Goal: Task Accomplishment & Management: Use online tool/utility

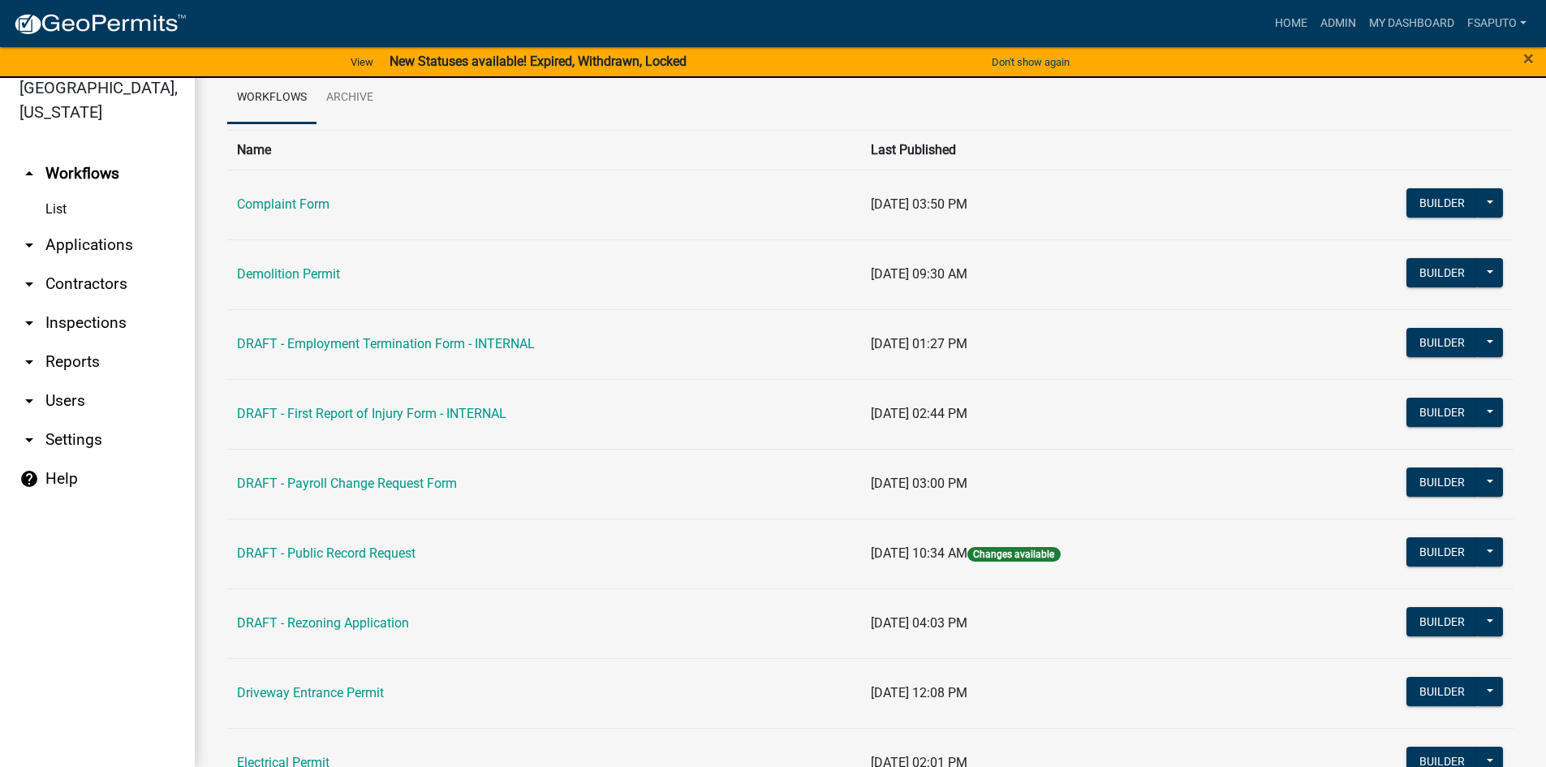
scroll to position [81, 0]
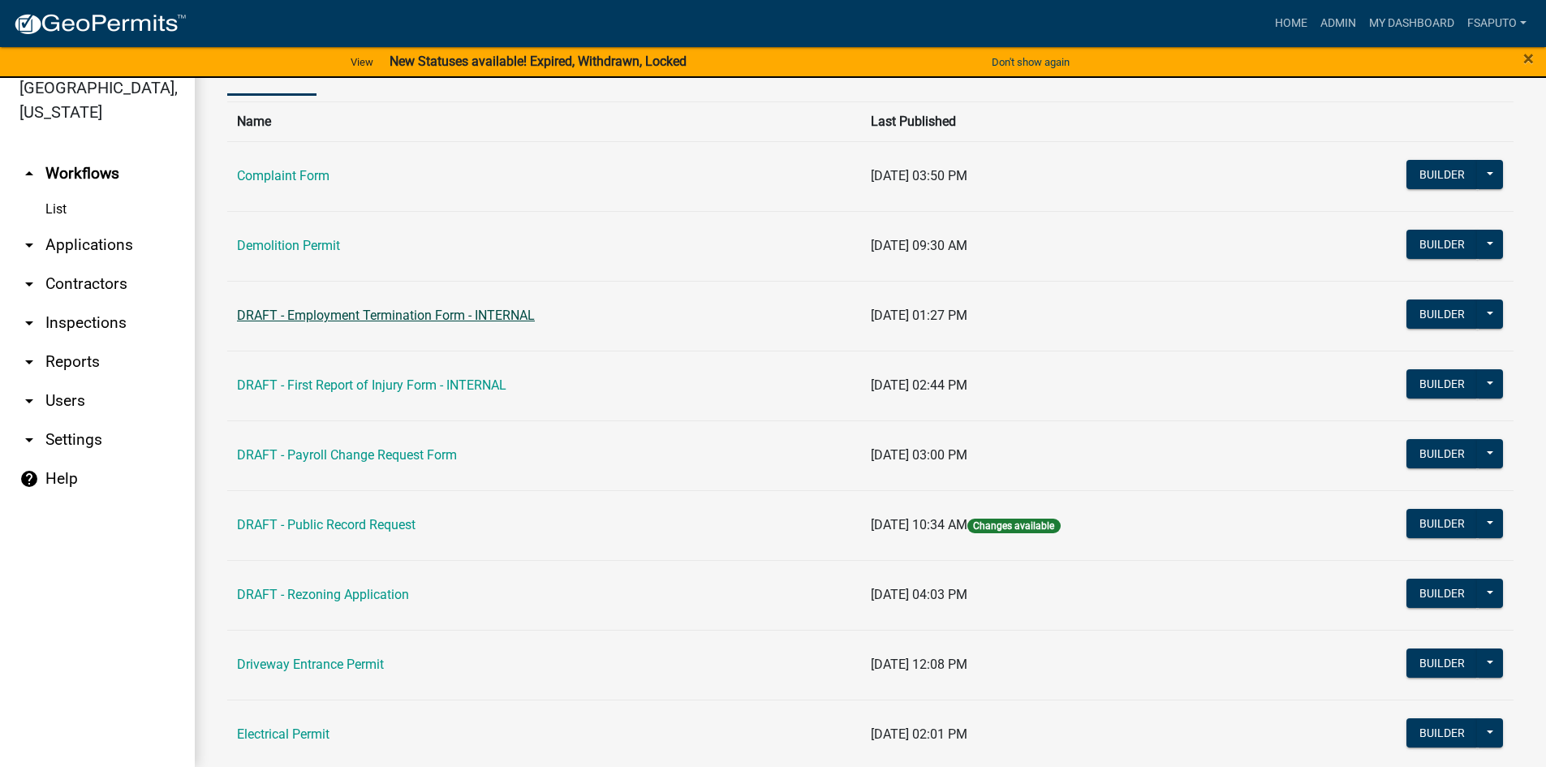
click at [399, 318] on link "DRAFT - Employment Termination Form - INTERNAL" at bounding box center [386, 315] width 298 height 15
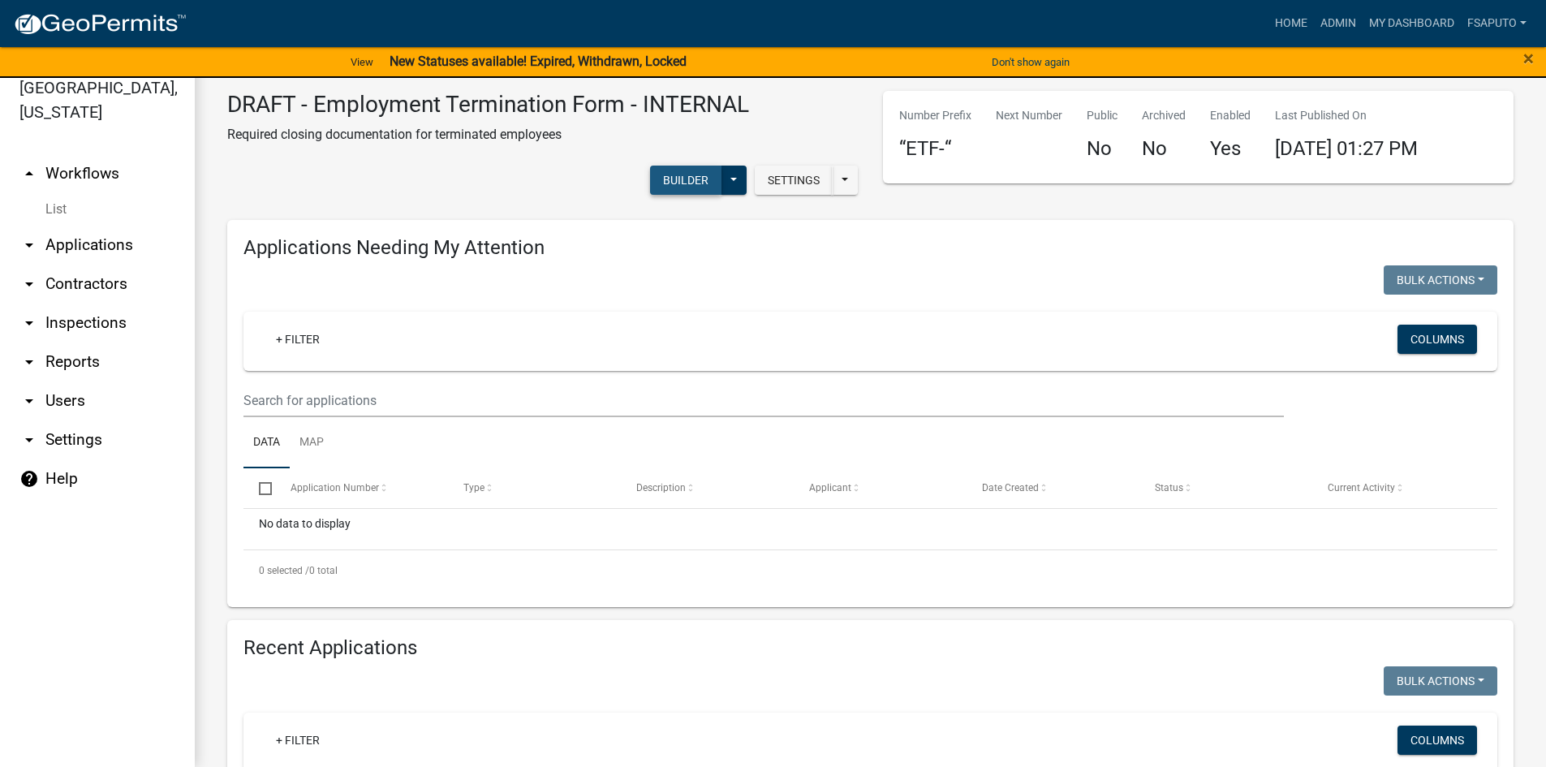
click at [679, 183] on button "Builder" at bounding box center [685, 180] width 71 height 29
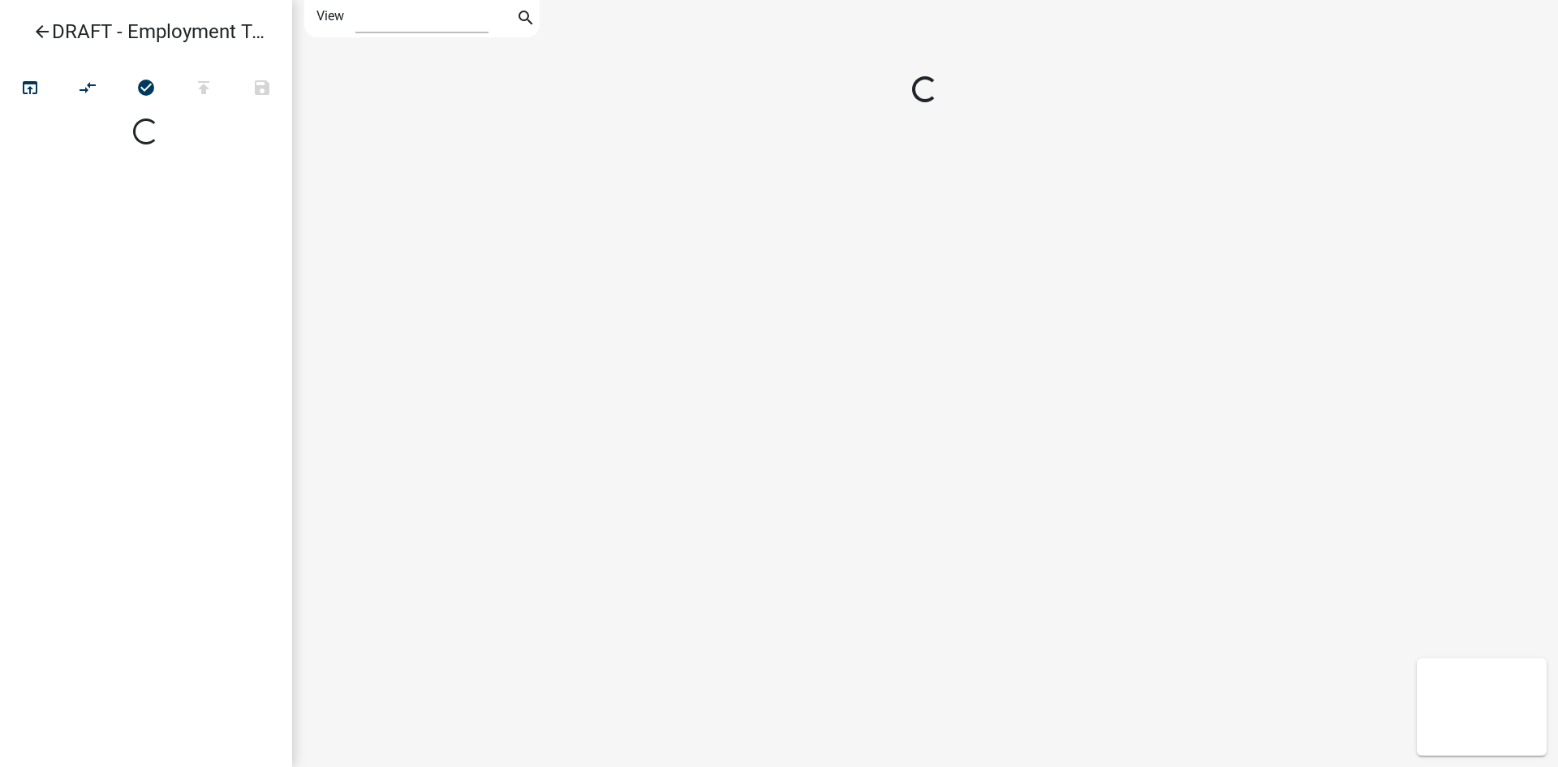
select select "1"
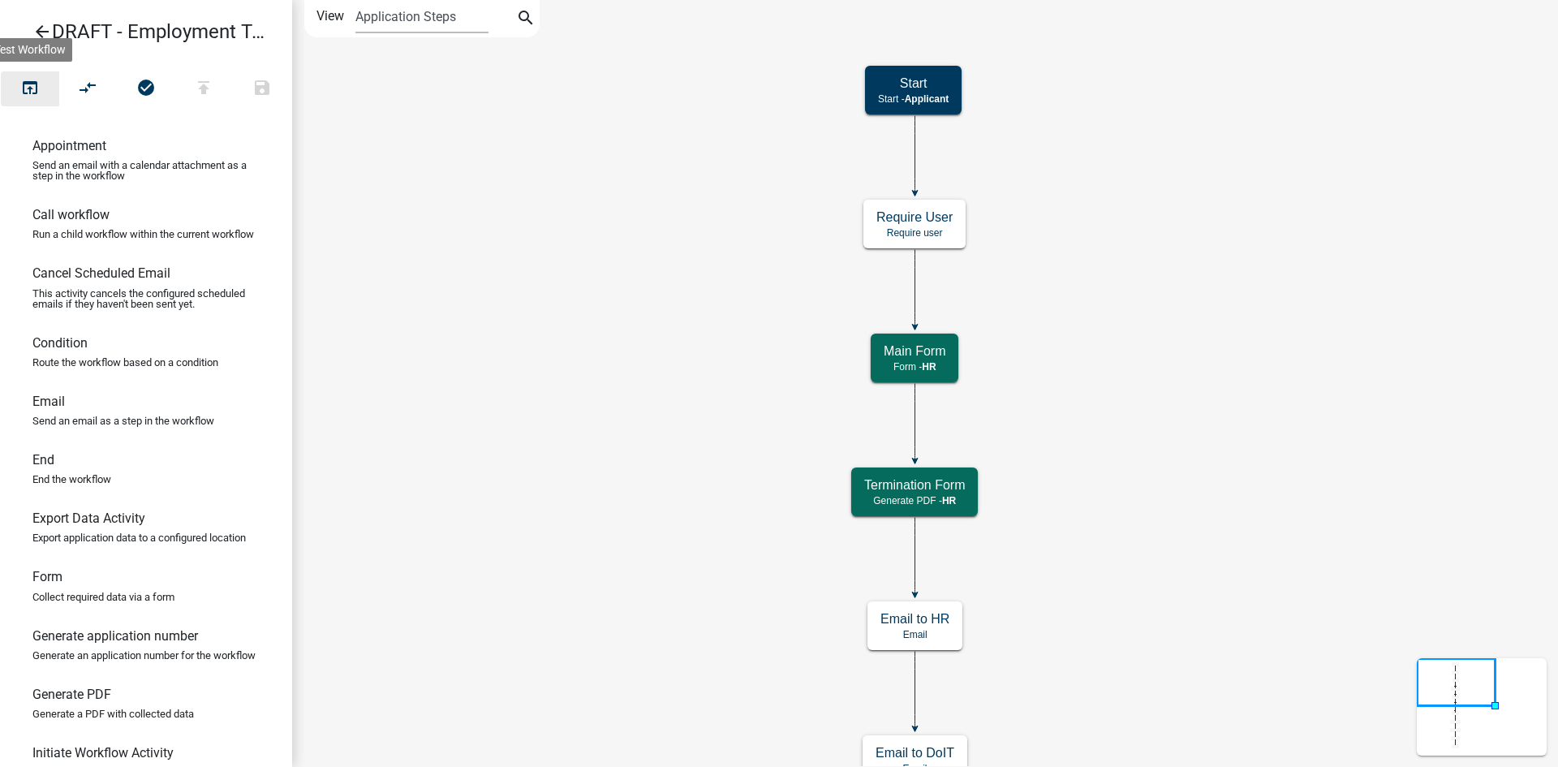
click at [25, 84] on icon "open_in_browser" at bounding box center [29, 89] width 19 height 23
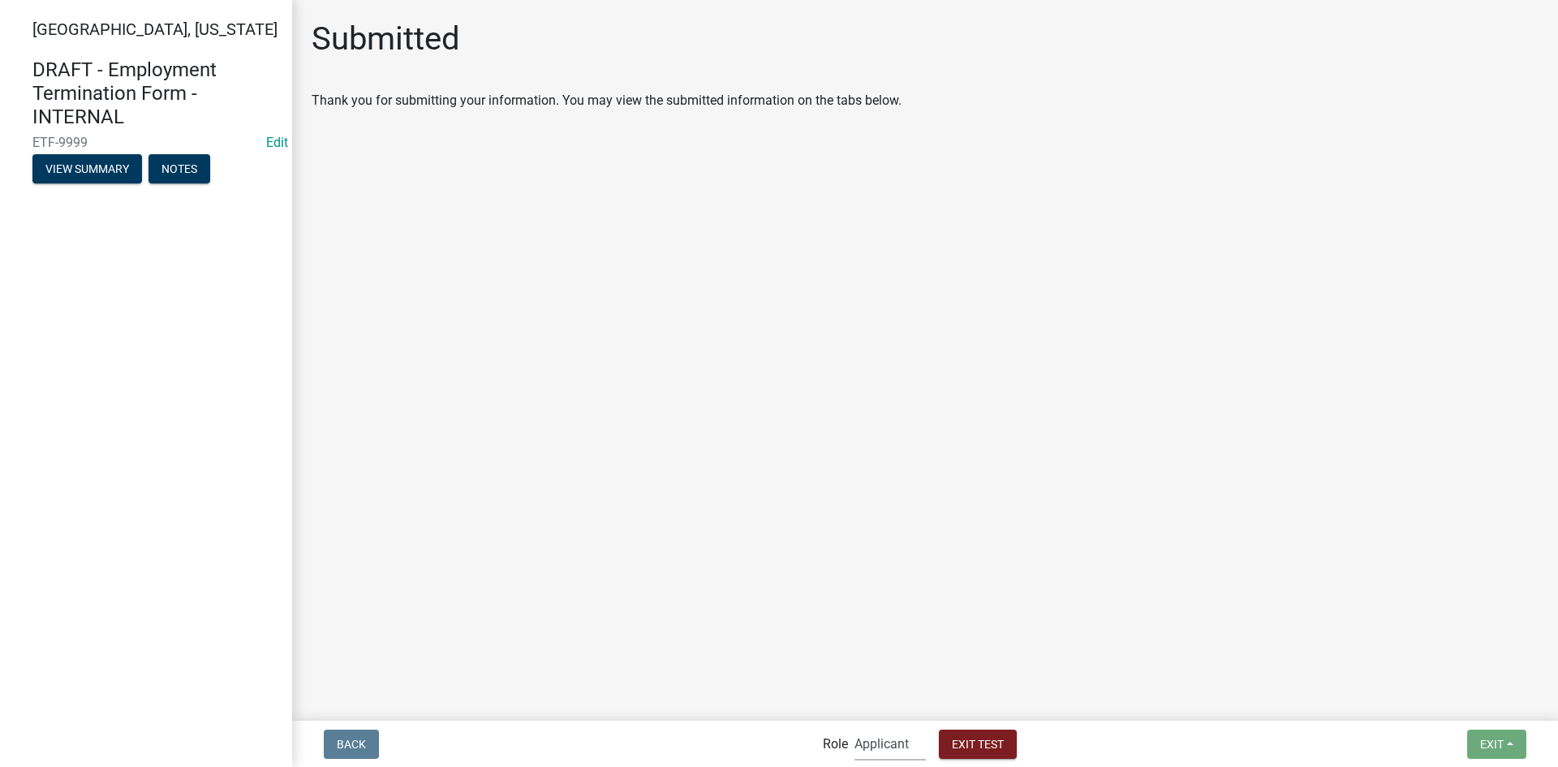
click at [868, 743] on select "Applicant Admin HR HR - Director" at bounding box center [890, 743] width 71 height 33
click at [855, 727] on select "Applicant Admin HR HR - Director" at bounding box center [890, 743] width 71 height 33
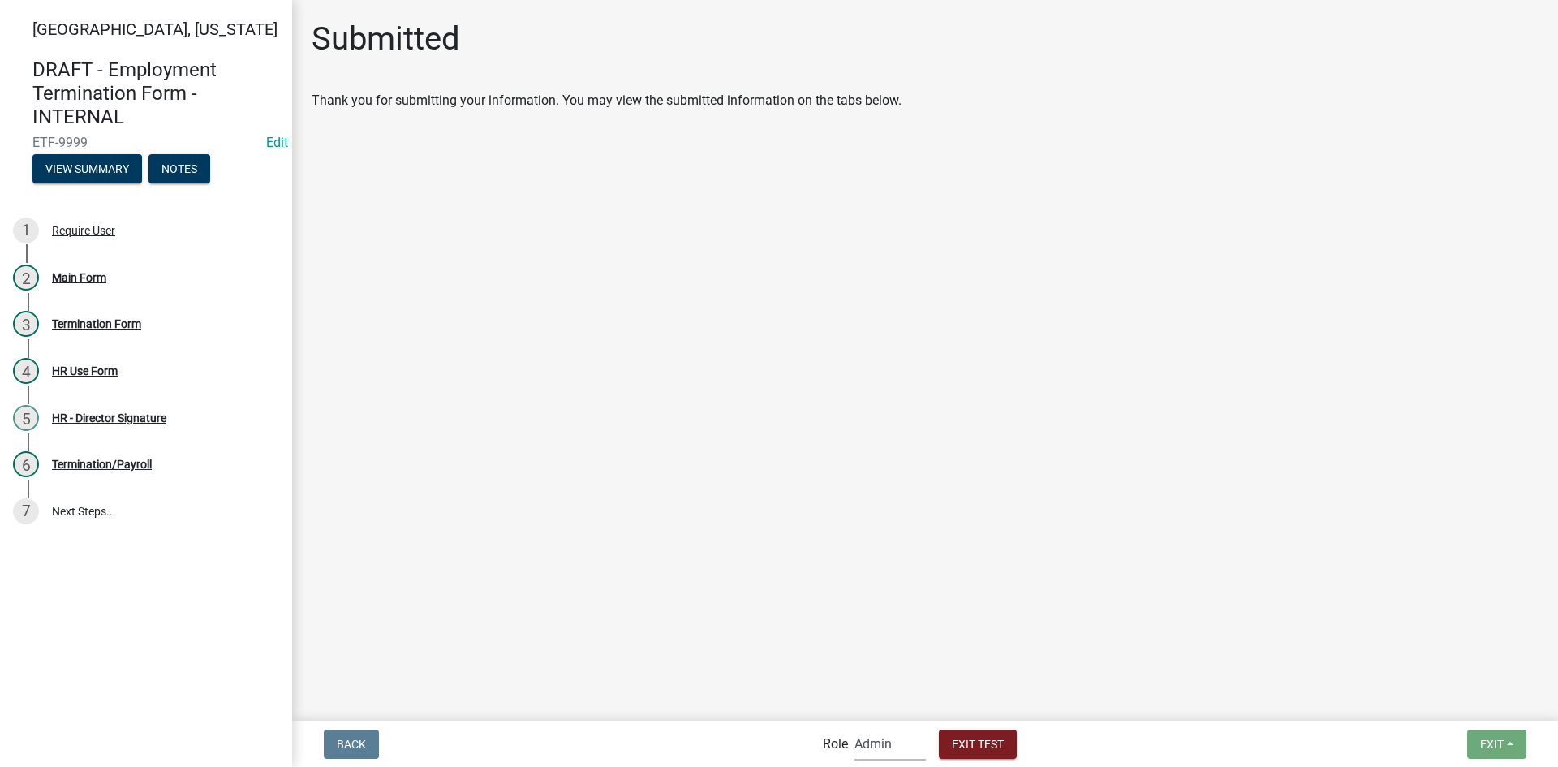
click at [877, 743] on select "Applicant Admin HR HR - Director" at bounding box center [890, 743] width 71 height 33
click at [855, 727] on select "Applicant Admin HR HR - Director" at bounding box center [890, 743] width 71 height 33
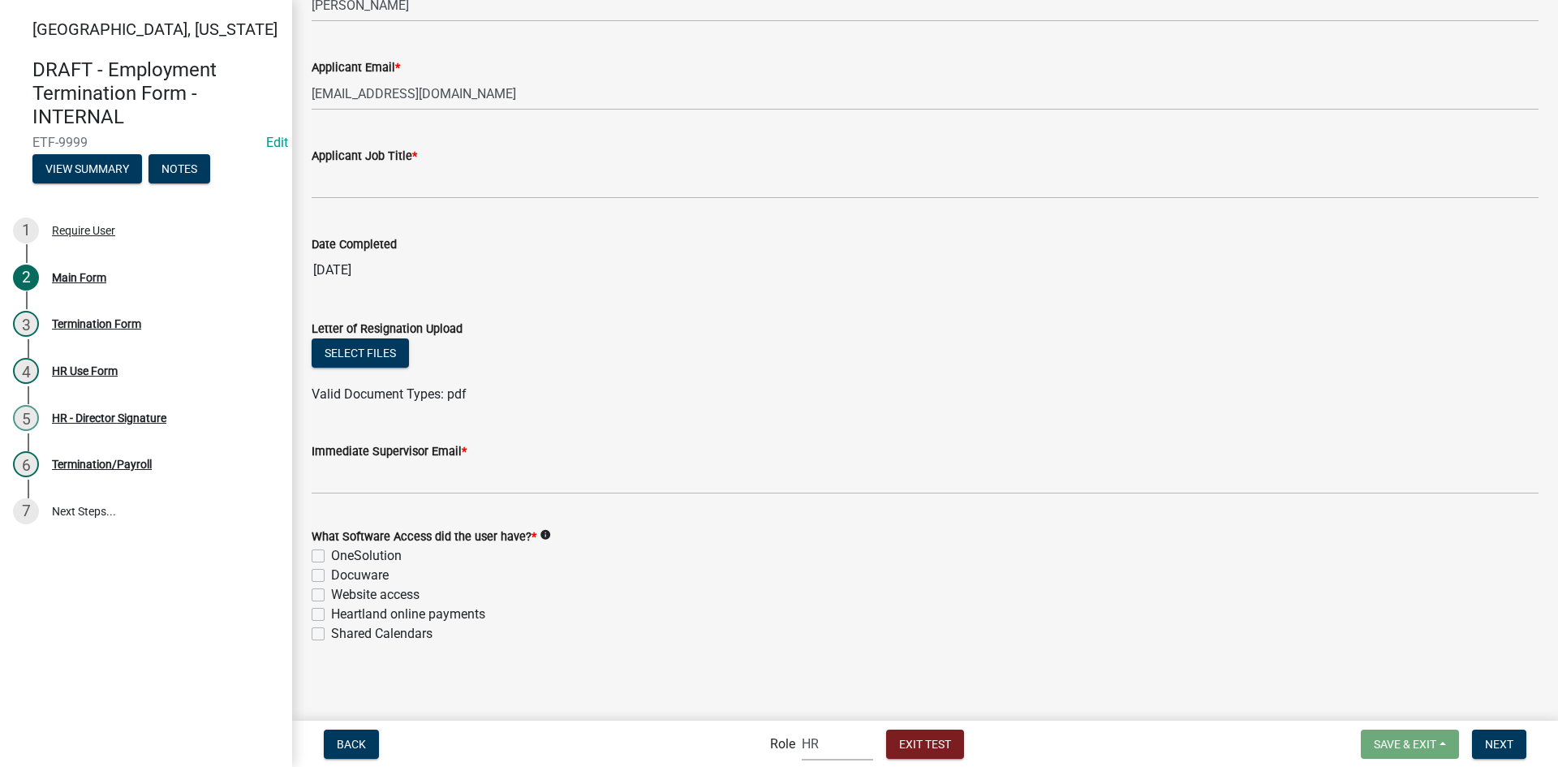
scroll to position [846, 0]
click at [836, 742] on select "Applicant Admin HR HR - Director" at bounding box center [837, 743] width 71 height 33
click at [802, 727] on select "Applicant Admin HR HR - Director" at bounding box center [837, 743] width 71 height 33
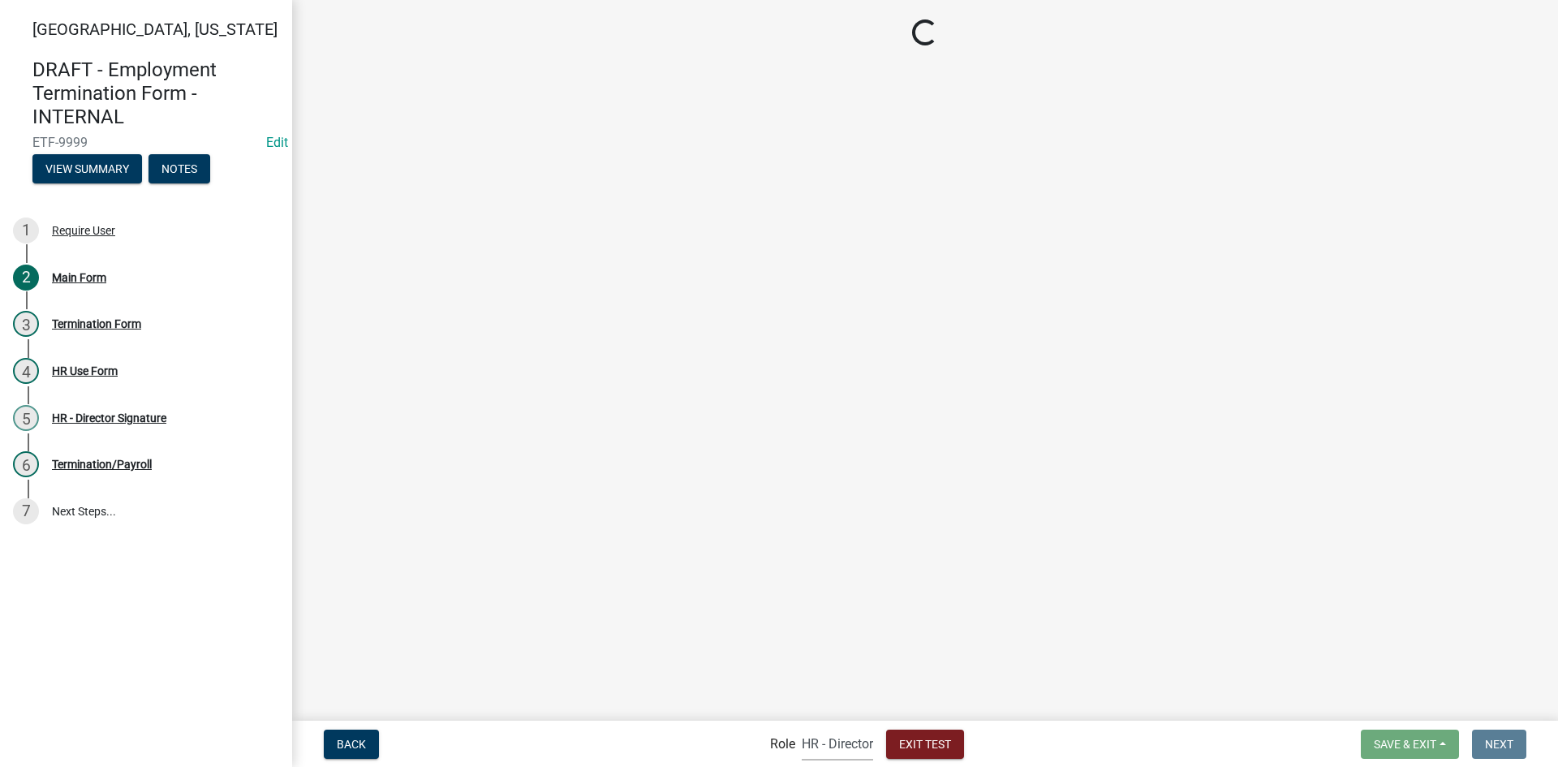
scroll to position [0, 0]
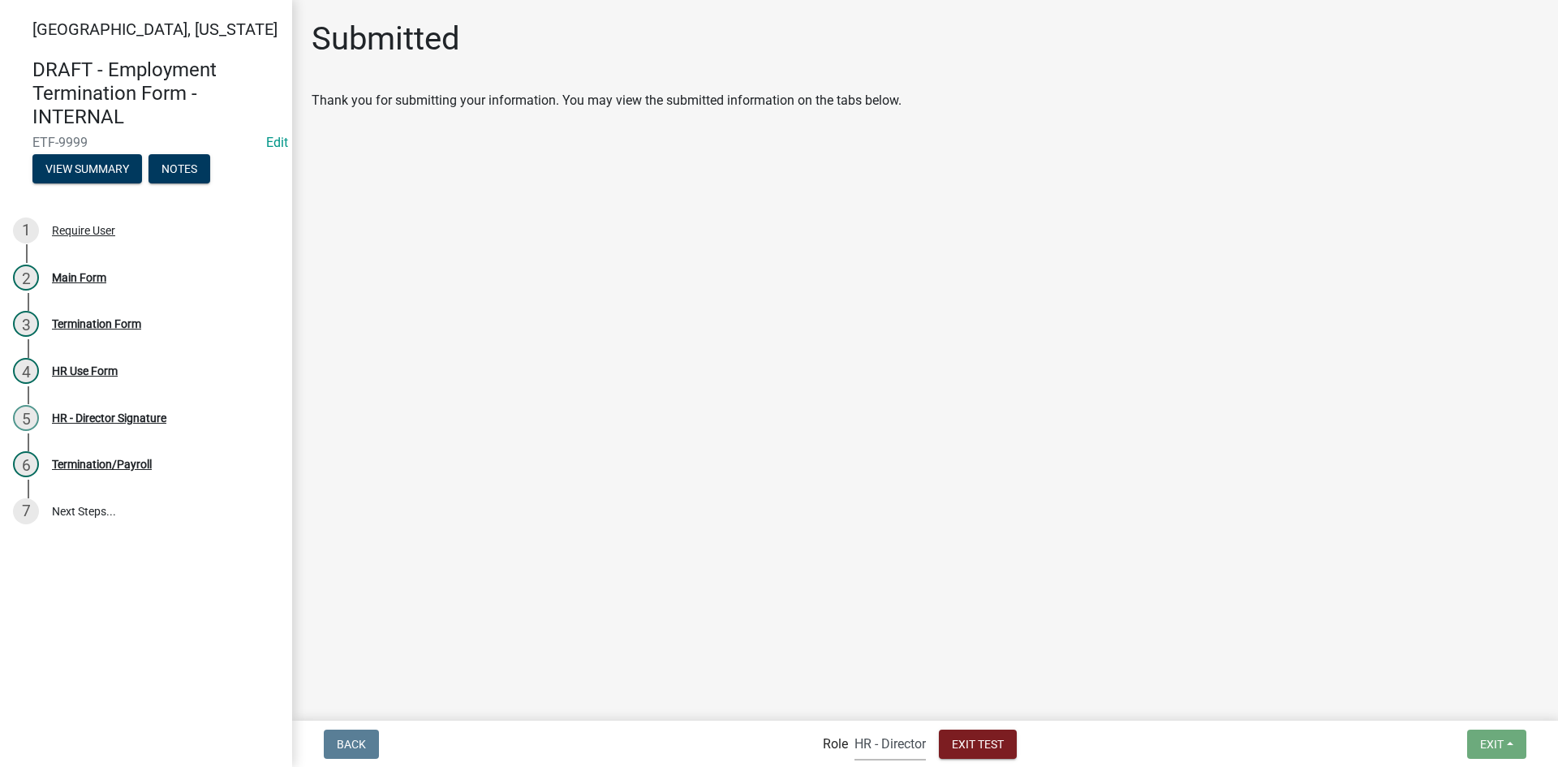
click at [903, 751] on select "Applicant Admin HR HR - Director" at bounding box center [890, 743] width 71 height 33
click at [855, 727] on select "Applicant Admin HR HR - Director" at bounding box center [890, 743] width 71 height 33
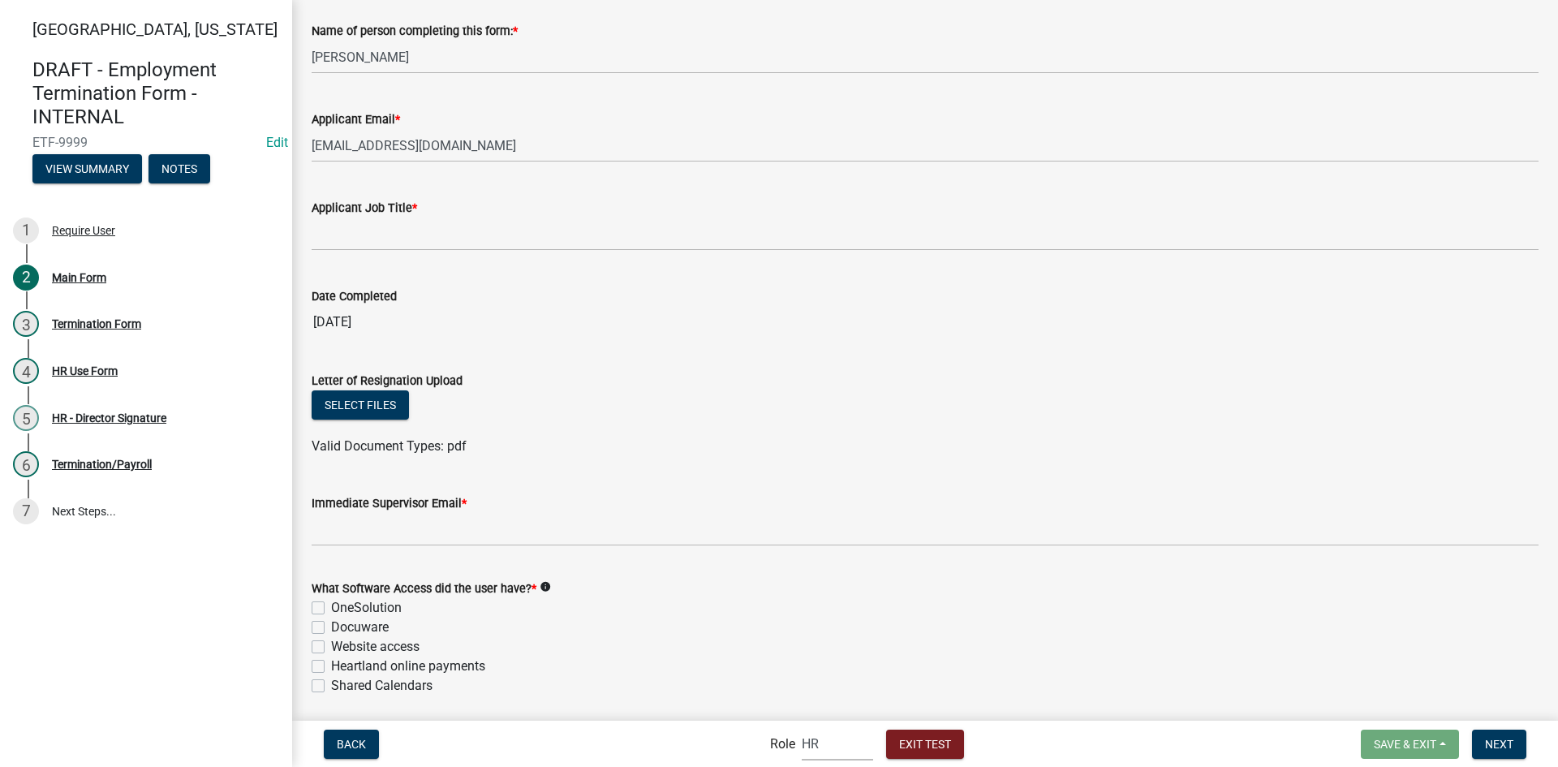
scroll to position [846, 0]
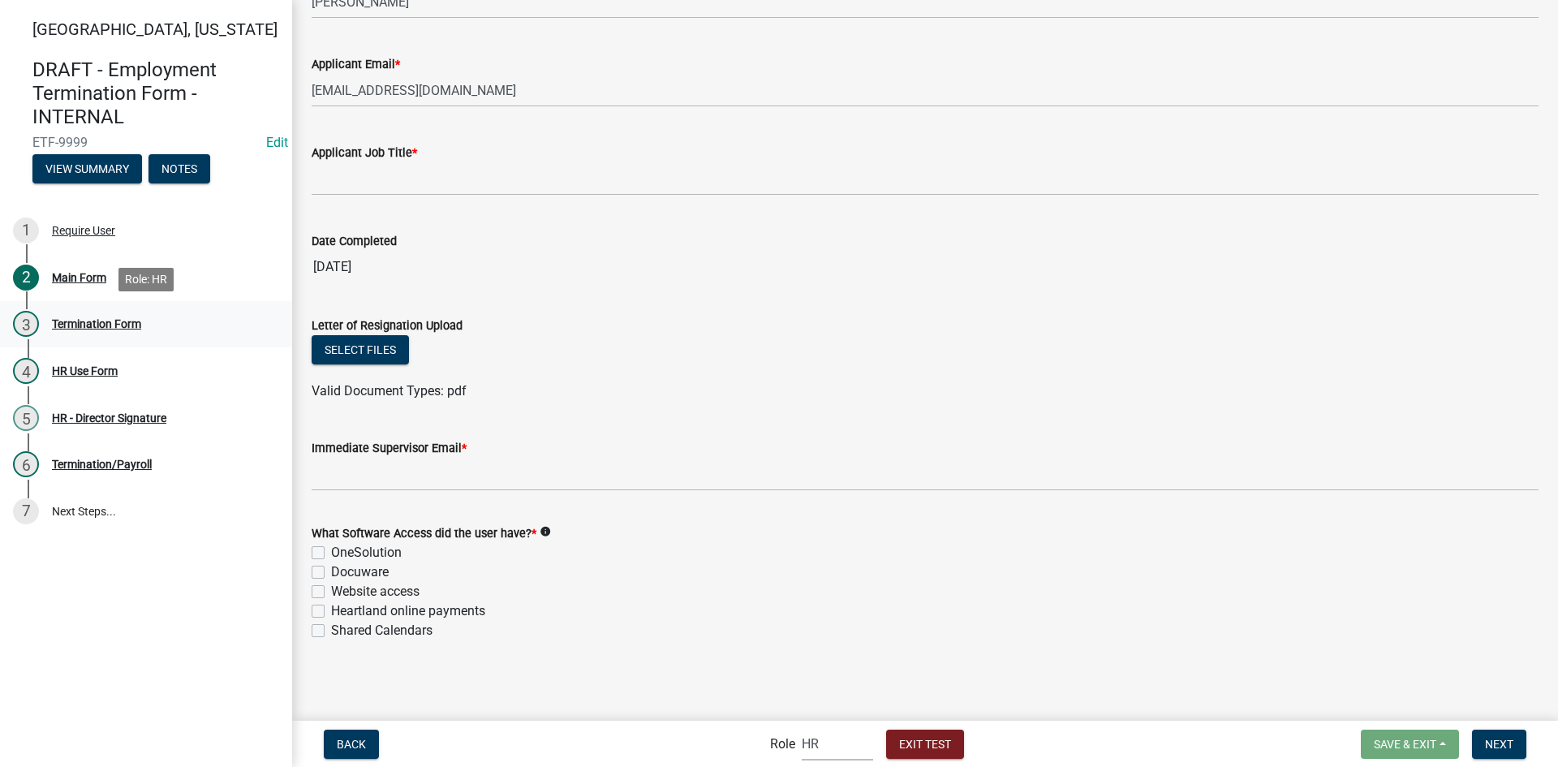
click at [114, 323] on div "Termination Form" at bounding box center [96, 323] width 89 height 11
click at [74, 316] on div "3 Termination Form" at bounding box center [139, 324] width 253 height 26
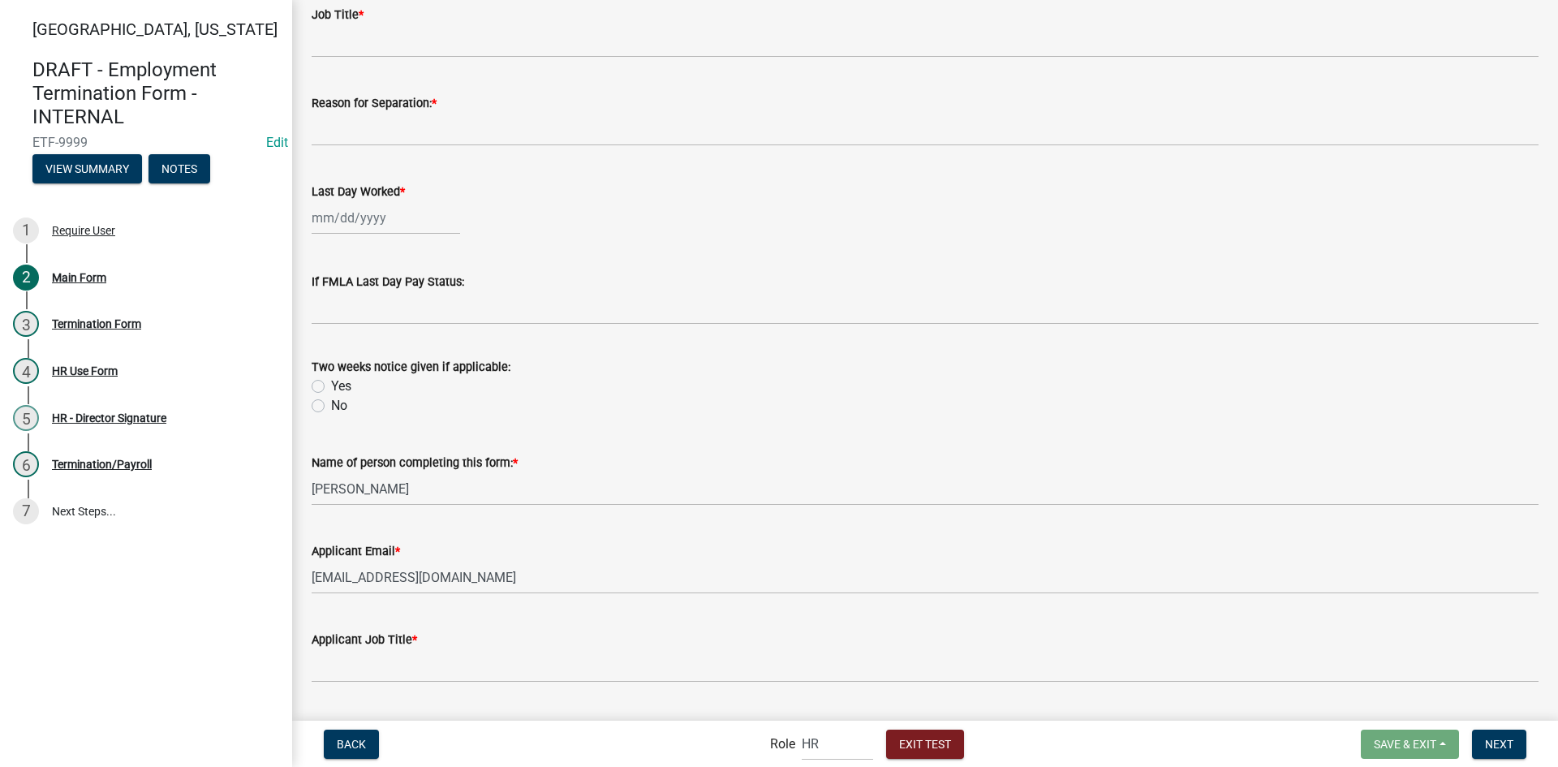
scroll to position [0, 0]
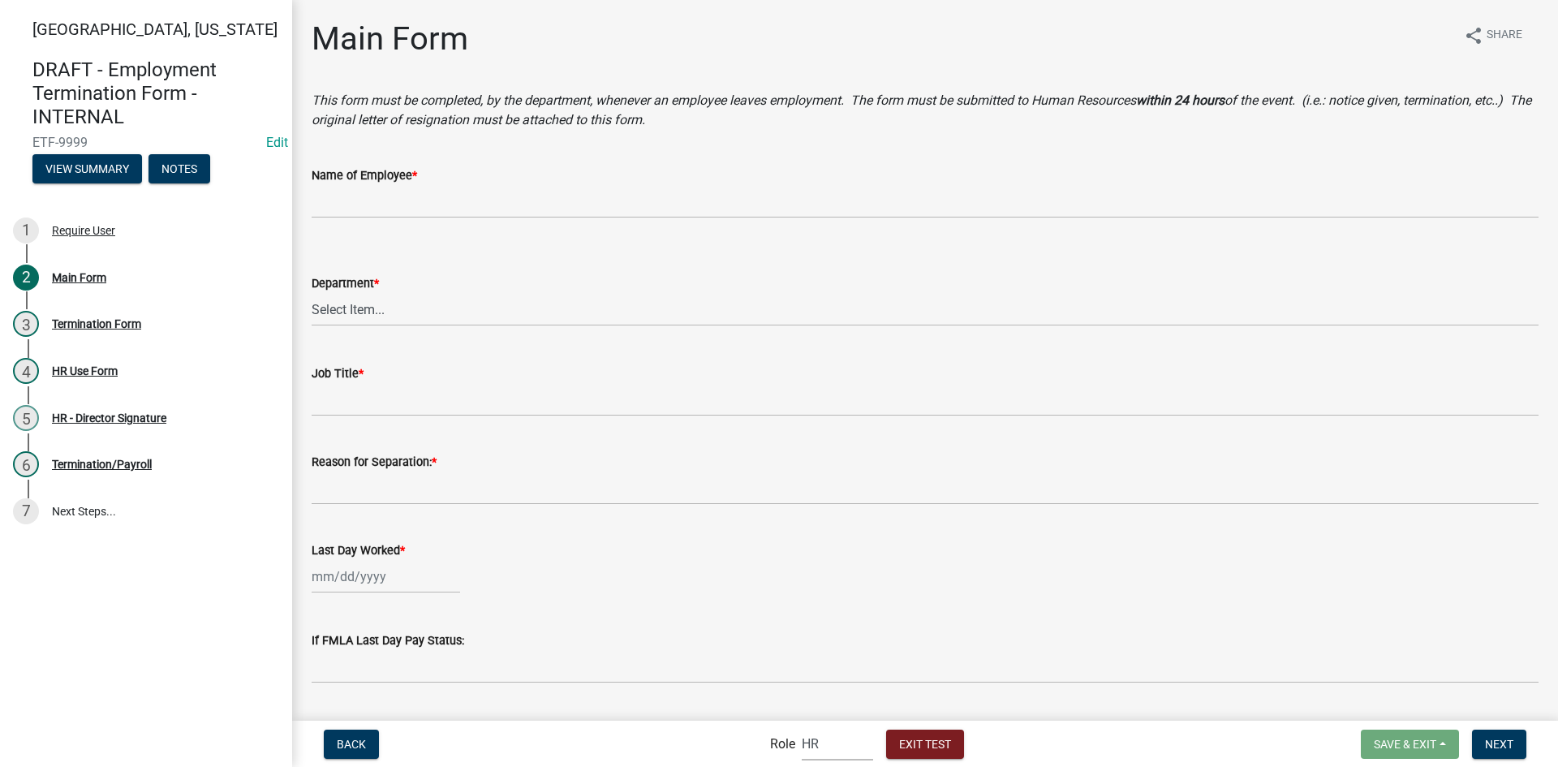
click at [817, 752] on select "Applicant Admin HR HR - Director" at bounding box center [837, 743] width 71 height 33
click at [802, 727] on select "Applicant Admin HR HR - Director" at bounding box center [837, 743] width 71 height 33
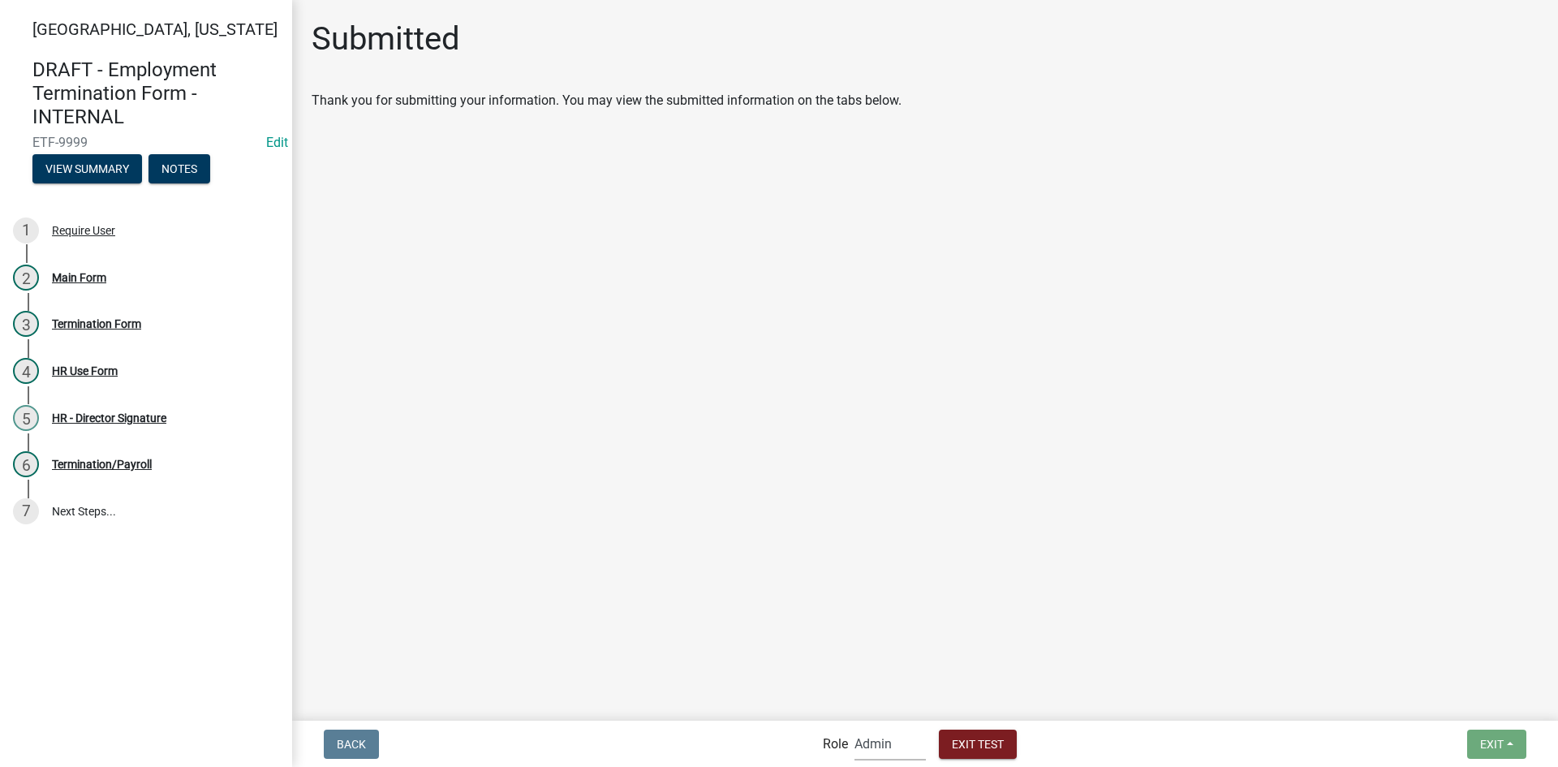
click at [869, 746] on select "Applicant Admin HR HR - Director" at bounding box center [890, 743] width 71 height 33
select select "82fa2590-64a0-4b4c-a2e3-5545fdd24194"
click at [855, 727] on select "Applicant Admin HR HR - Director" at bounding box center [890, 743] width 71 height 33
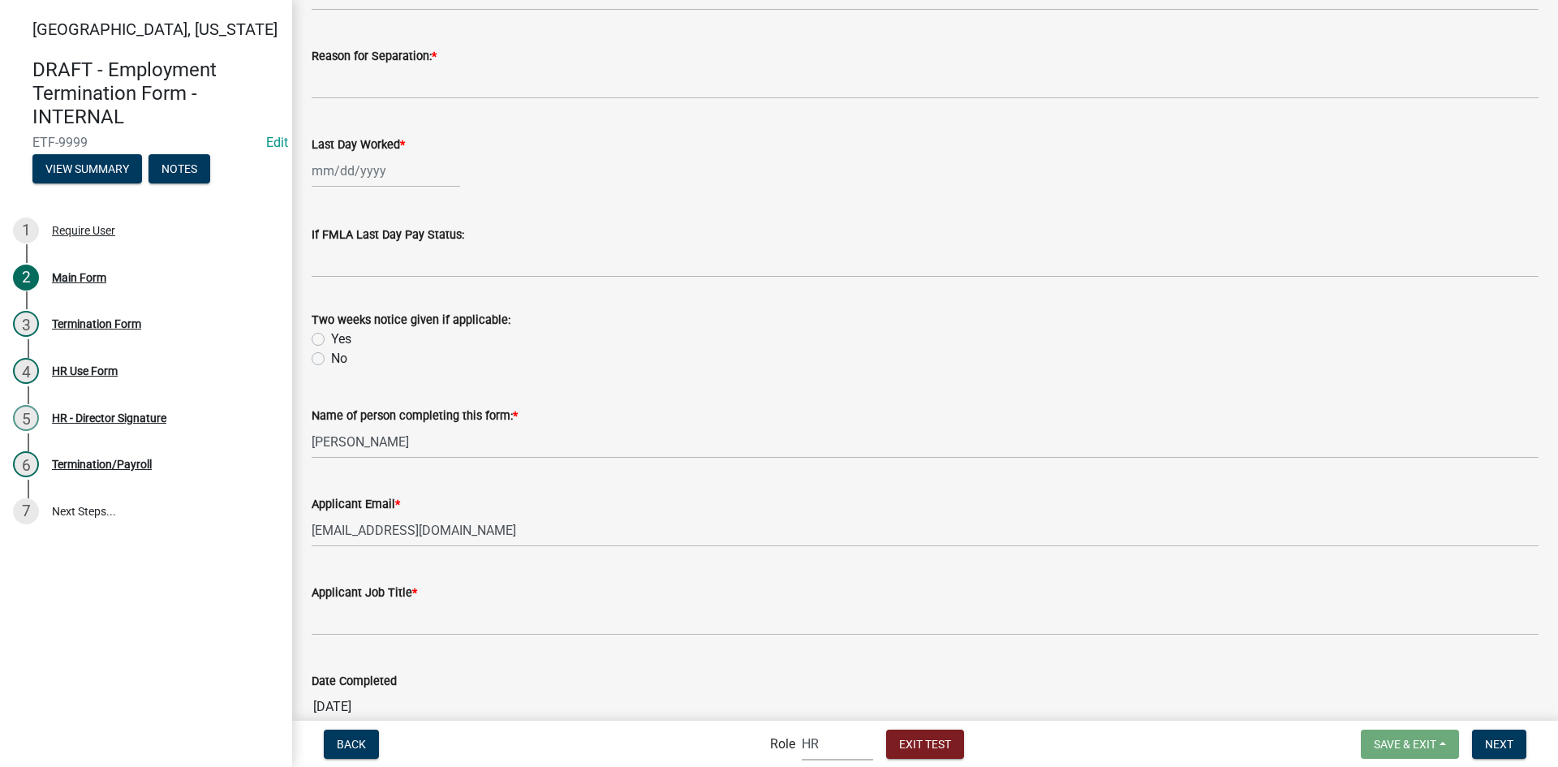
scroll to position [812, 0]
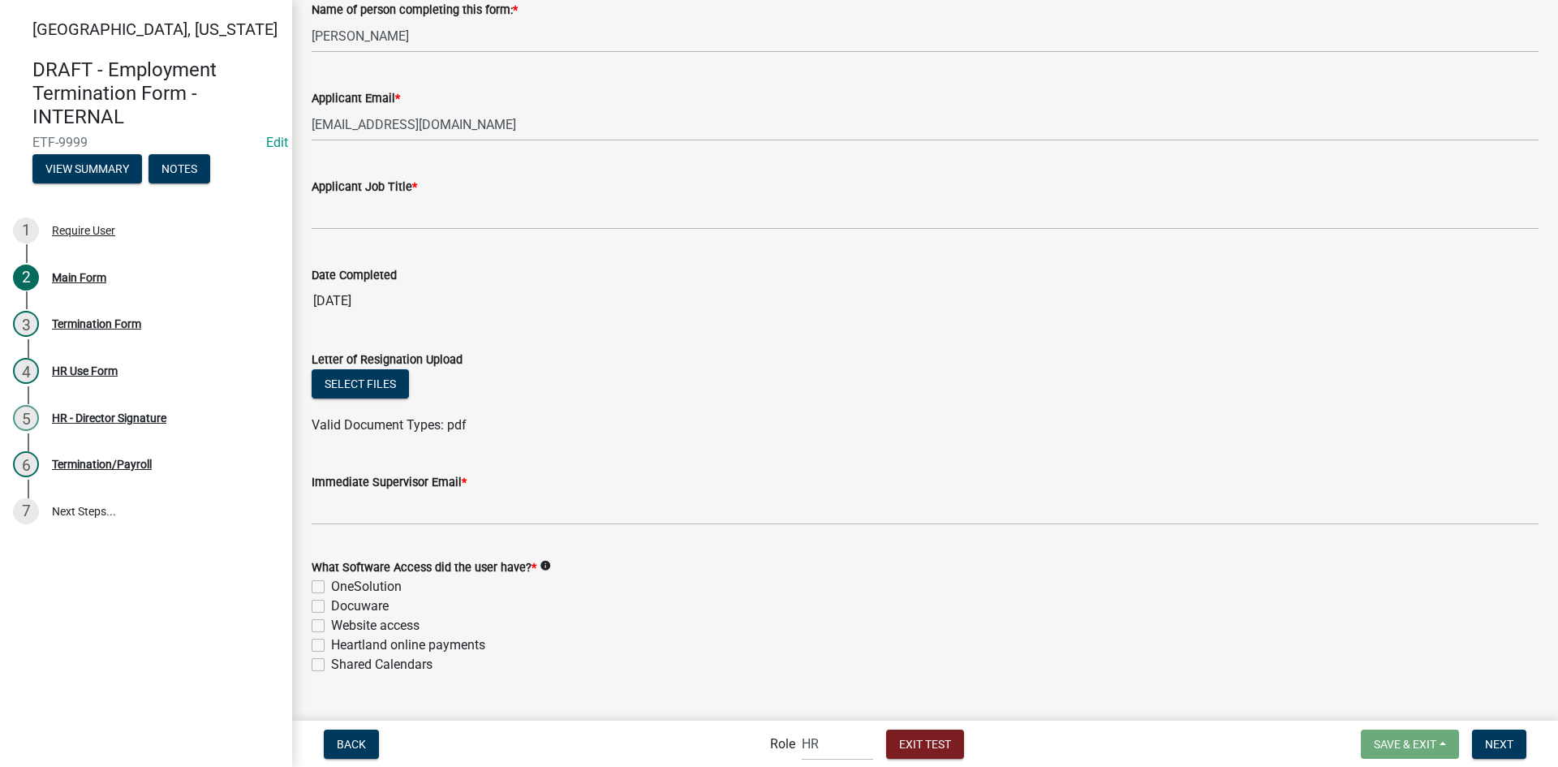
click at [351, 727] on div "Back Role Applicant Admin HR HR - Director Exit Test Save & Exit Save Save & Ex…" at bounding box center [925, 743] width 1240 height 33
click at [360, 748] on span "Back" at bounding box center [351, 743] width 29 height 13
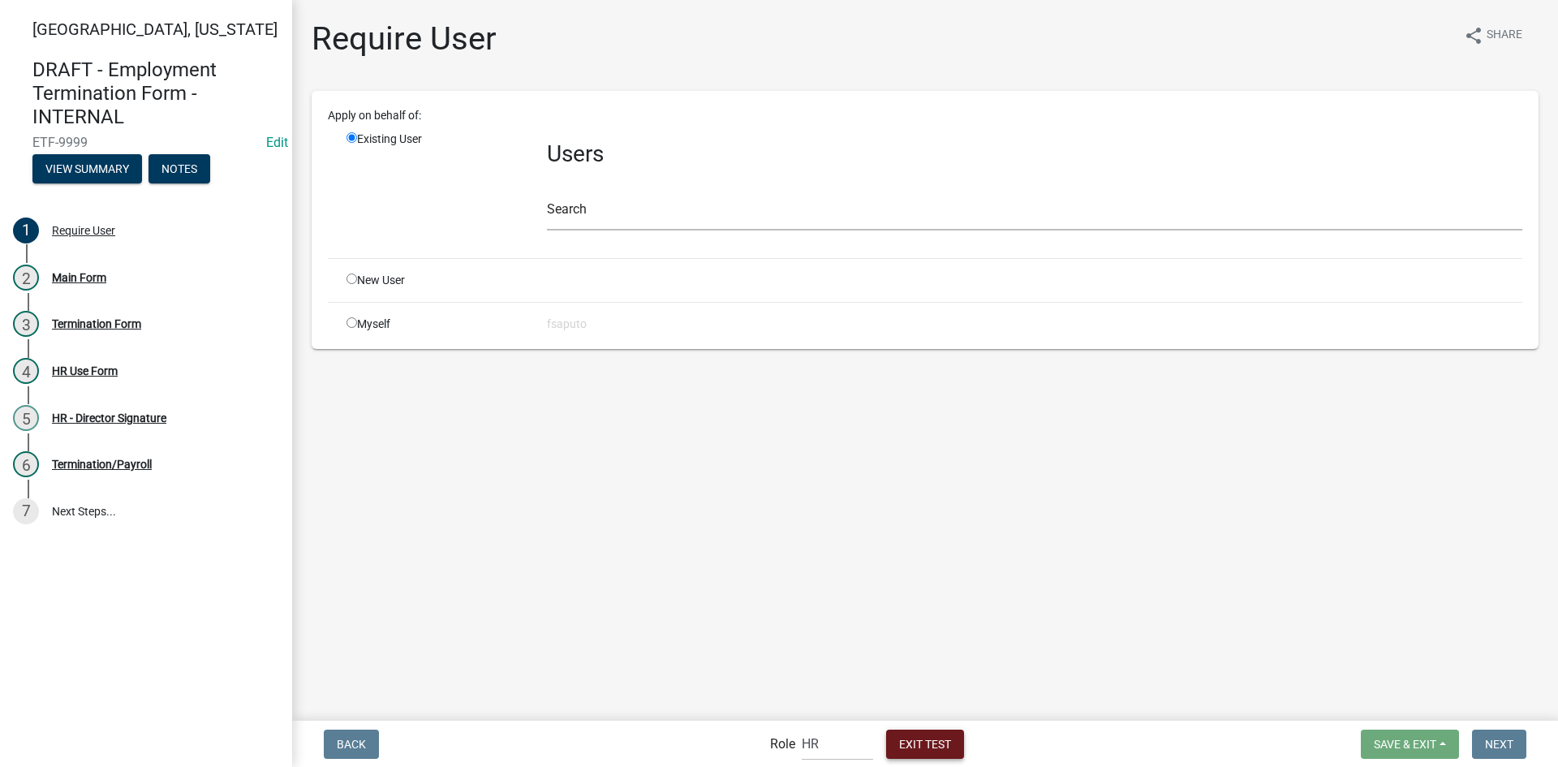
click at [913, 737] on span "Exit Test" at bounding box center [925, 743] width 52 height 13
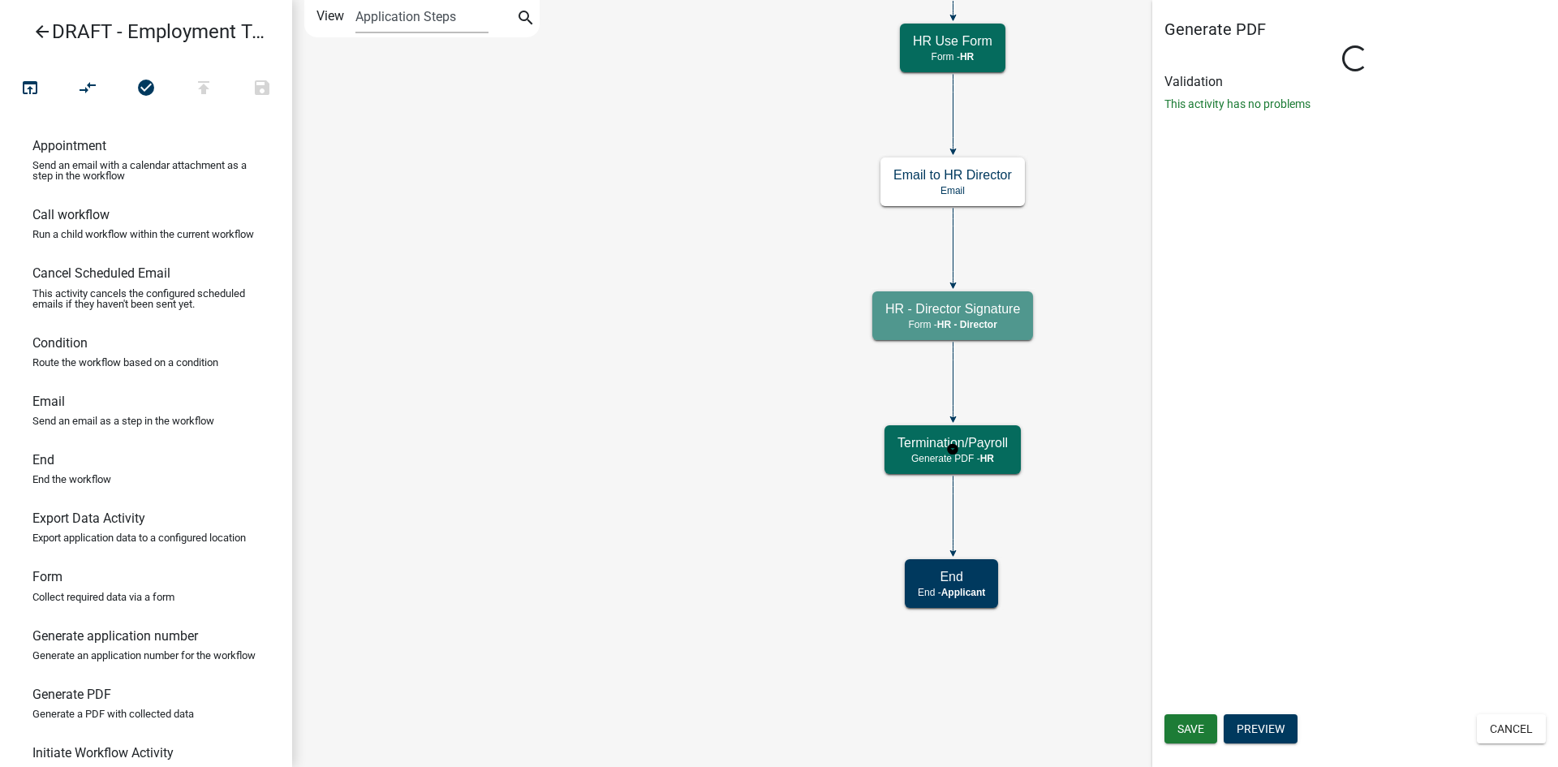
select select "82FA2590-64A0-4B4C-A2E3-5545FDD24194"
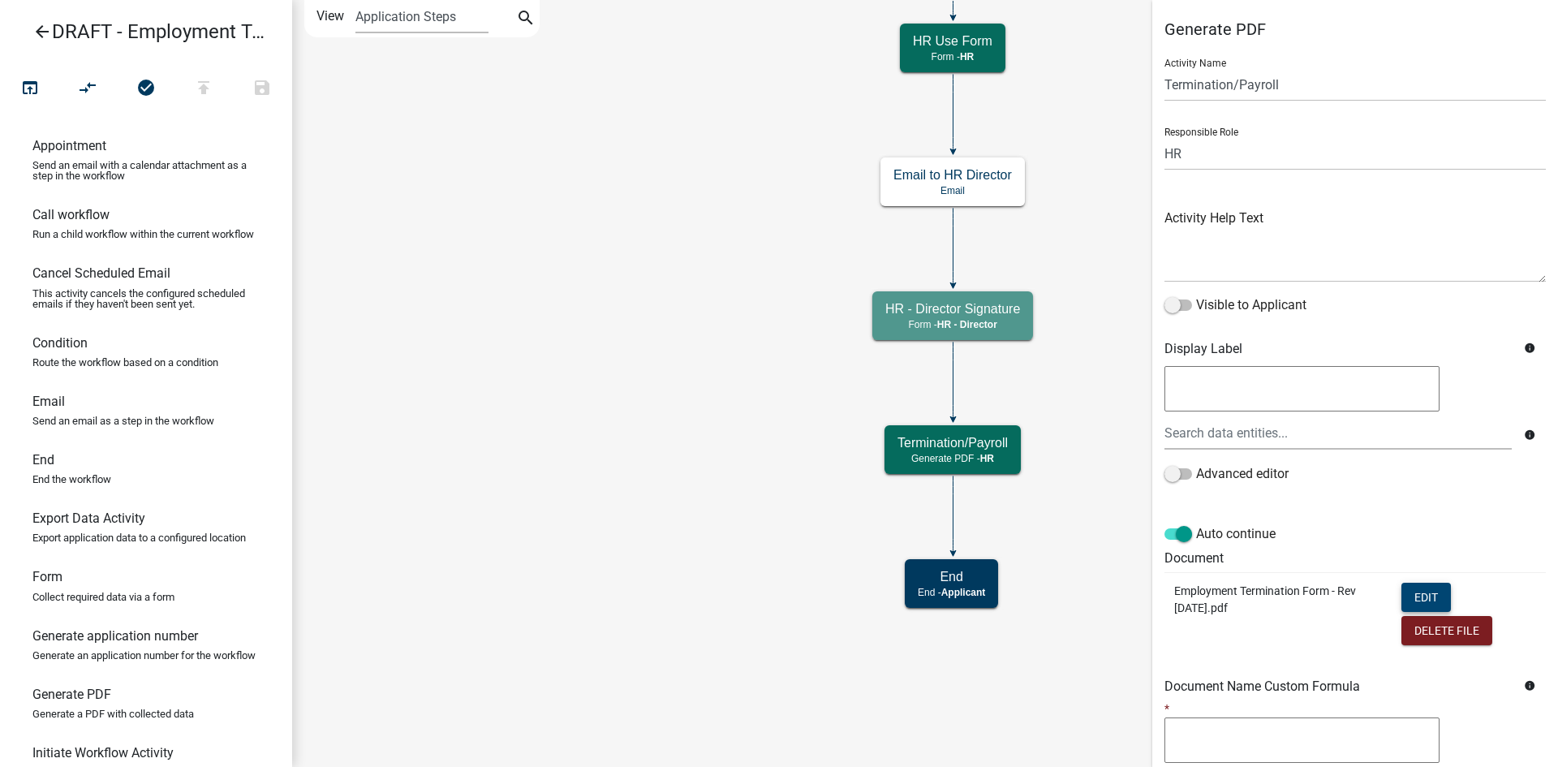
click at [1420, 594] on button "Edit" at bounding box center [1427, 597] width 50 height 29
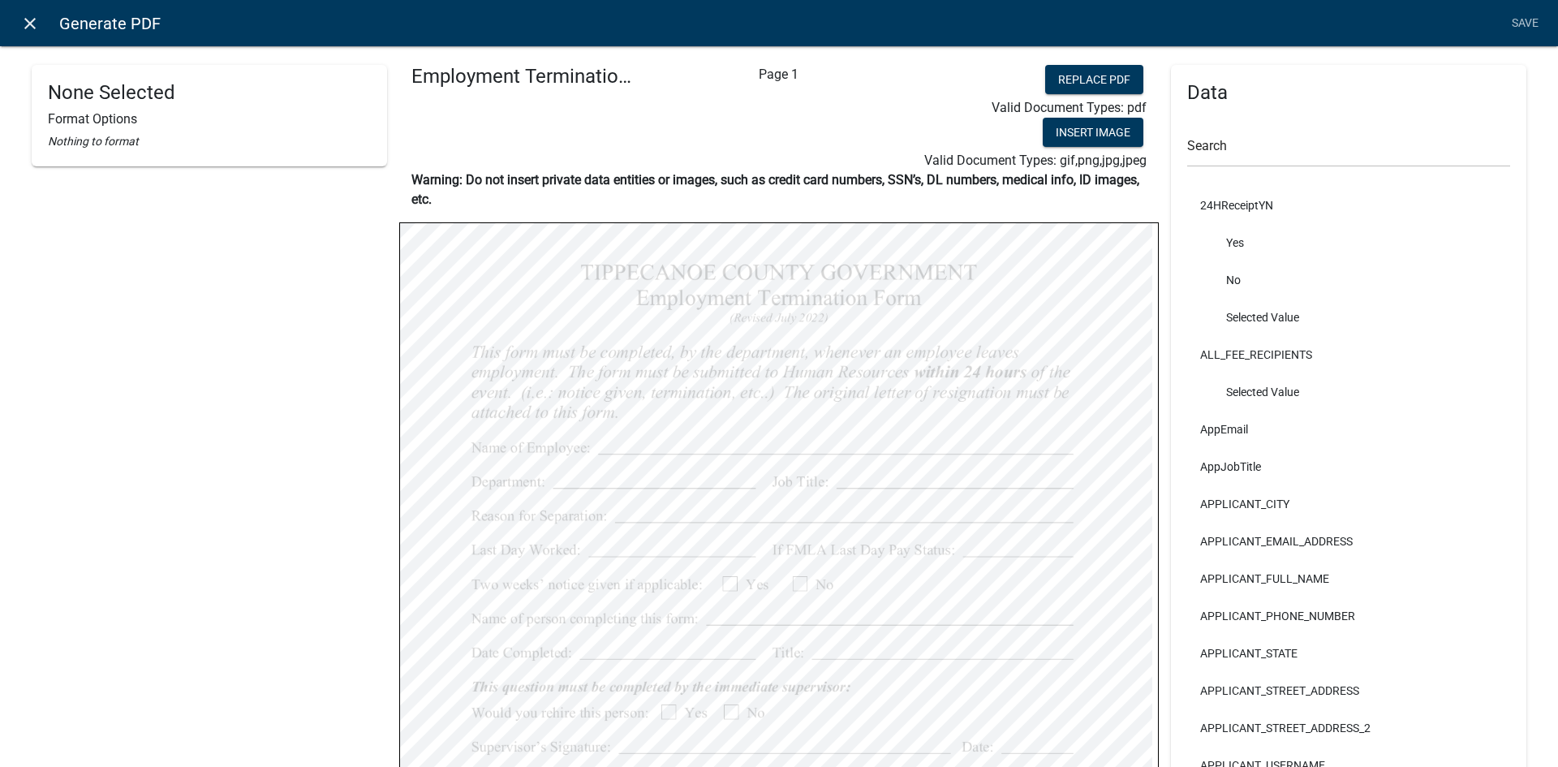
click at [24, 16] on icon "close" at bounding box center [29, 23] width 19 height 19
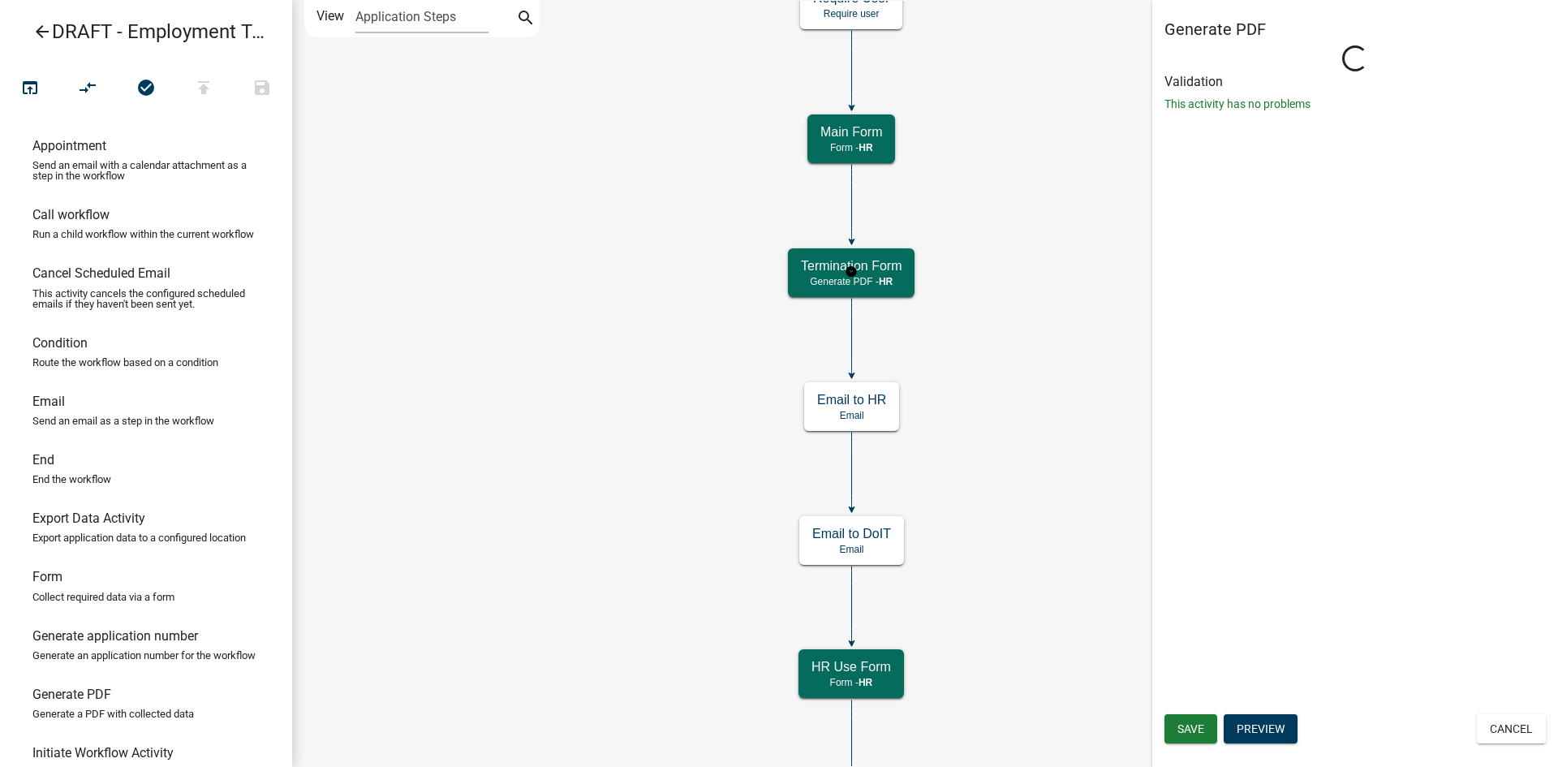
select select "82FA2590-64A0-4B4C-A2E3-5545FDD24194"
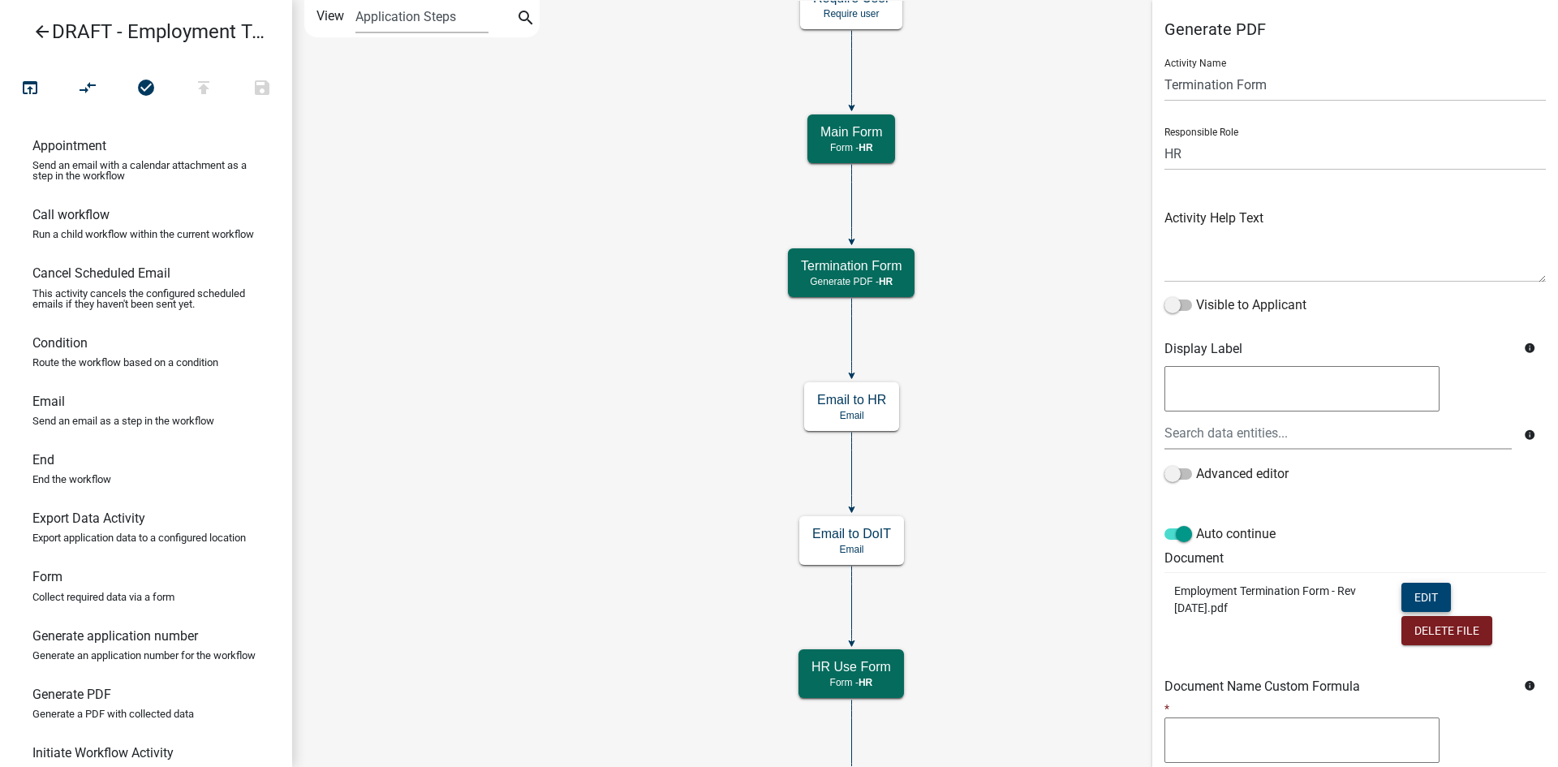
click at [1434, 588] on button "Edit" at bounding box center [1427, 597] width 50 height 29
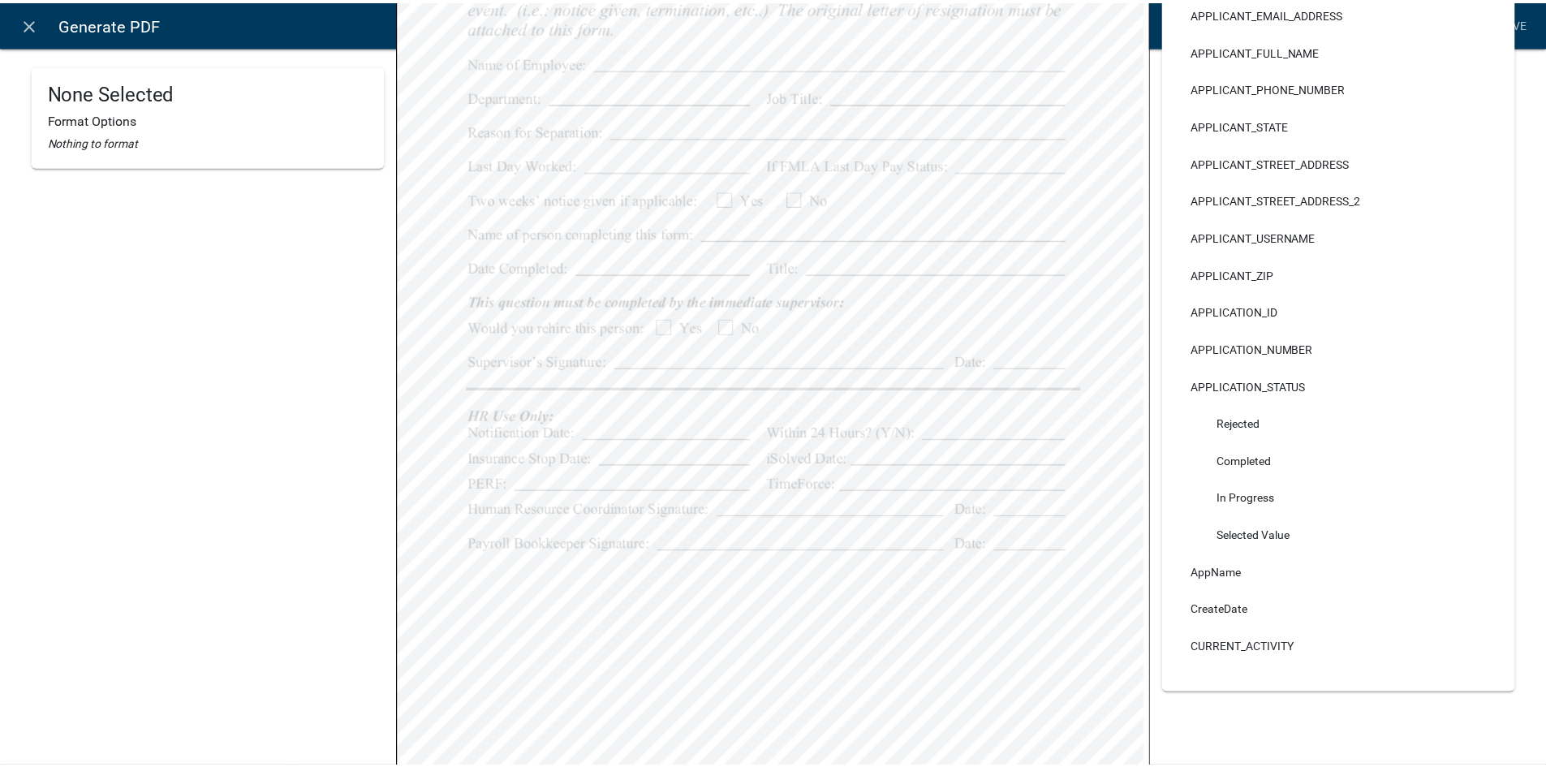
scroll to position [183, 0]
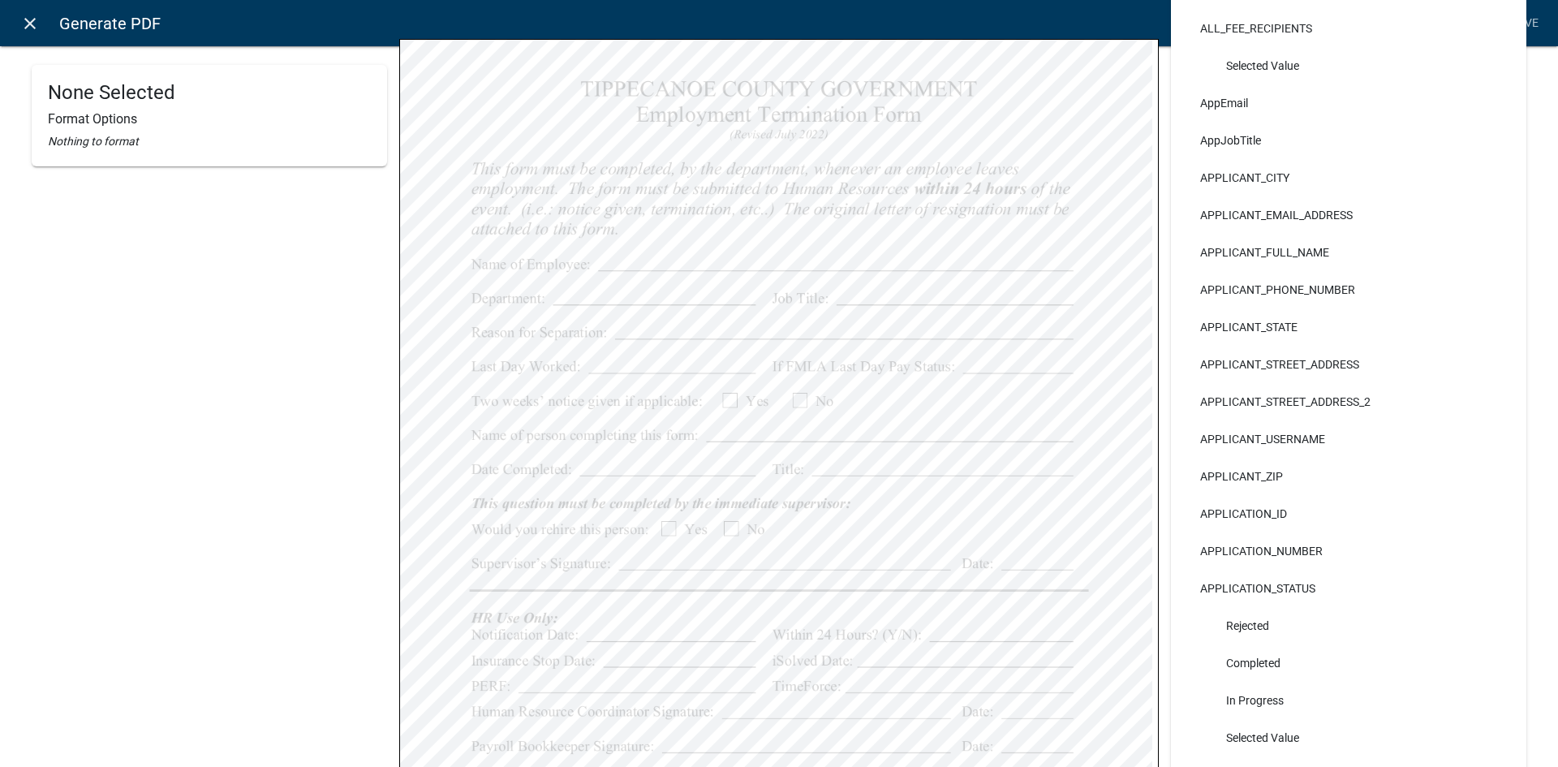
click at [30, 21] on icon "close" at bounding box center [29, 23] width 19 height 19
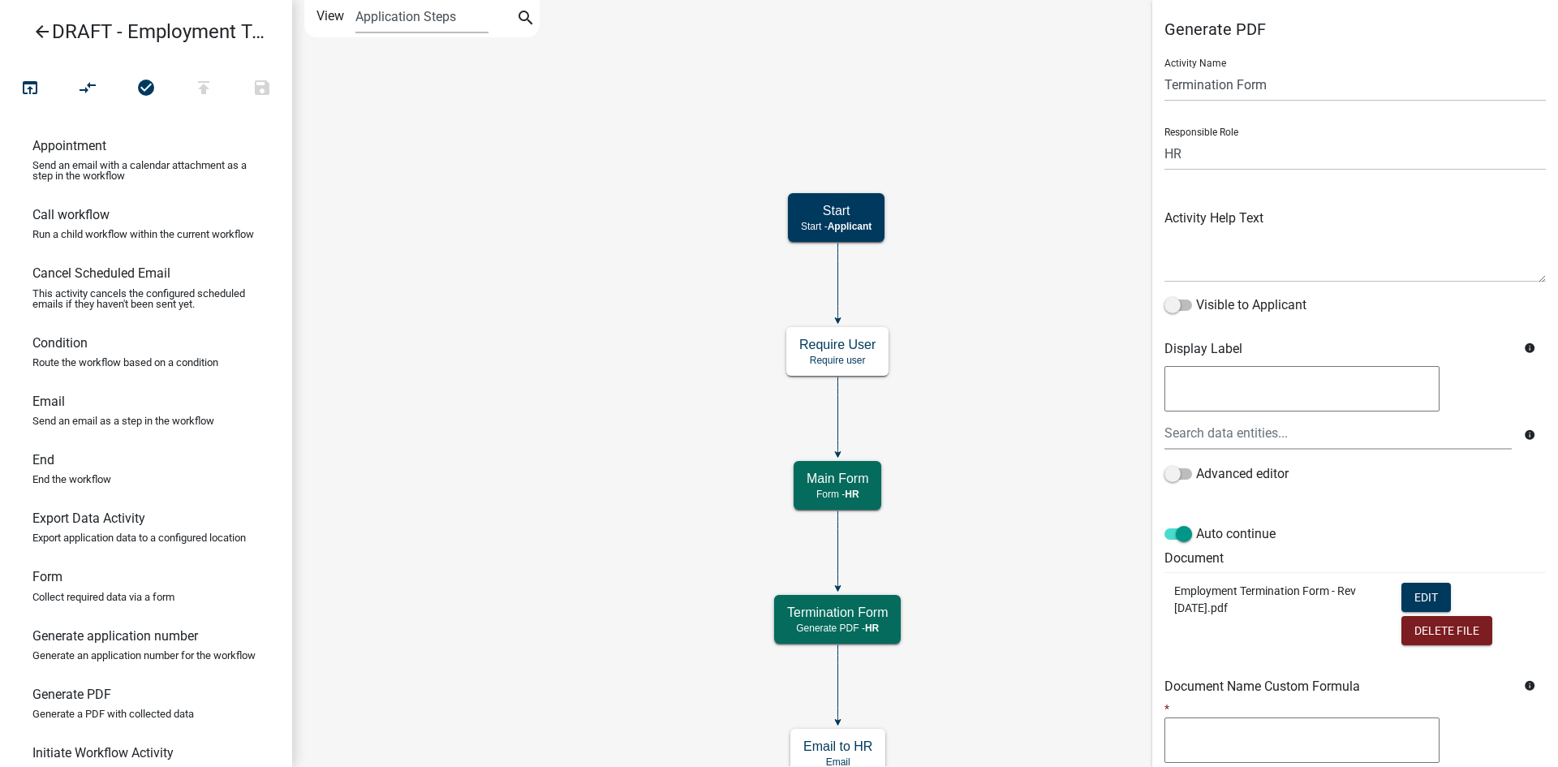
click at [40, 30] on icon "arrow_back" at bounding box center [41, 33] width 19 height 23
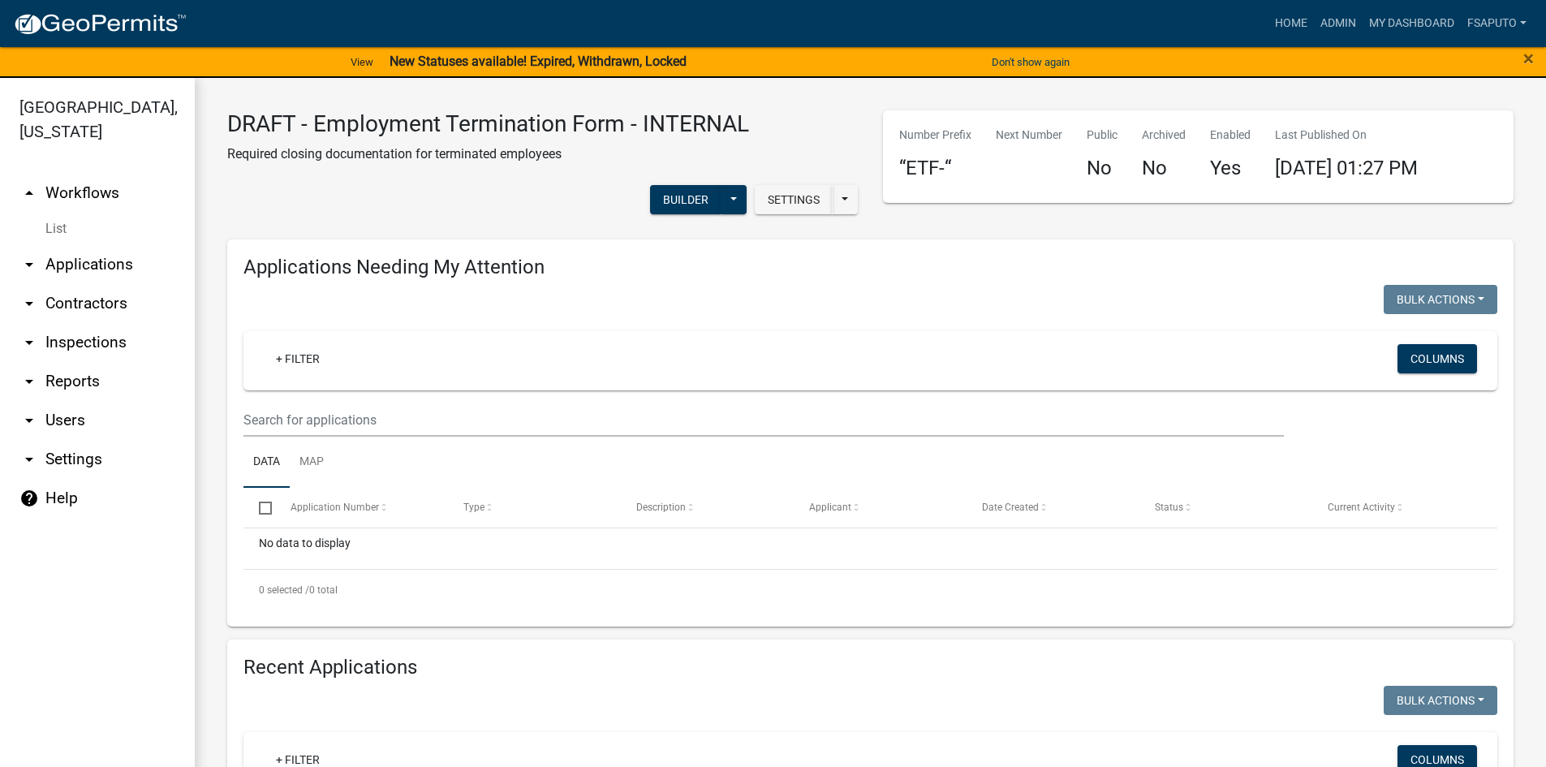
click at [88, 188] on link "arrow_drop_up Workflows" at bounding box center [97, 193] width 195 height 39
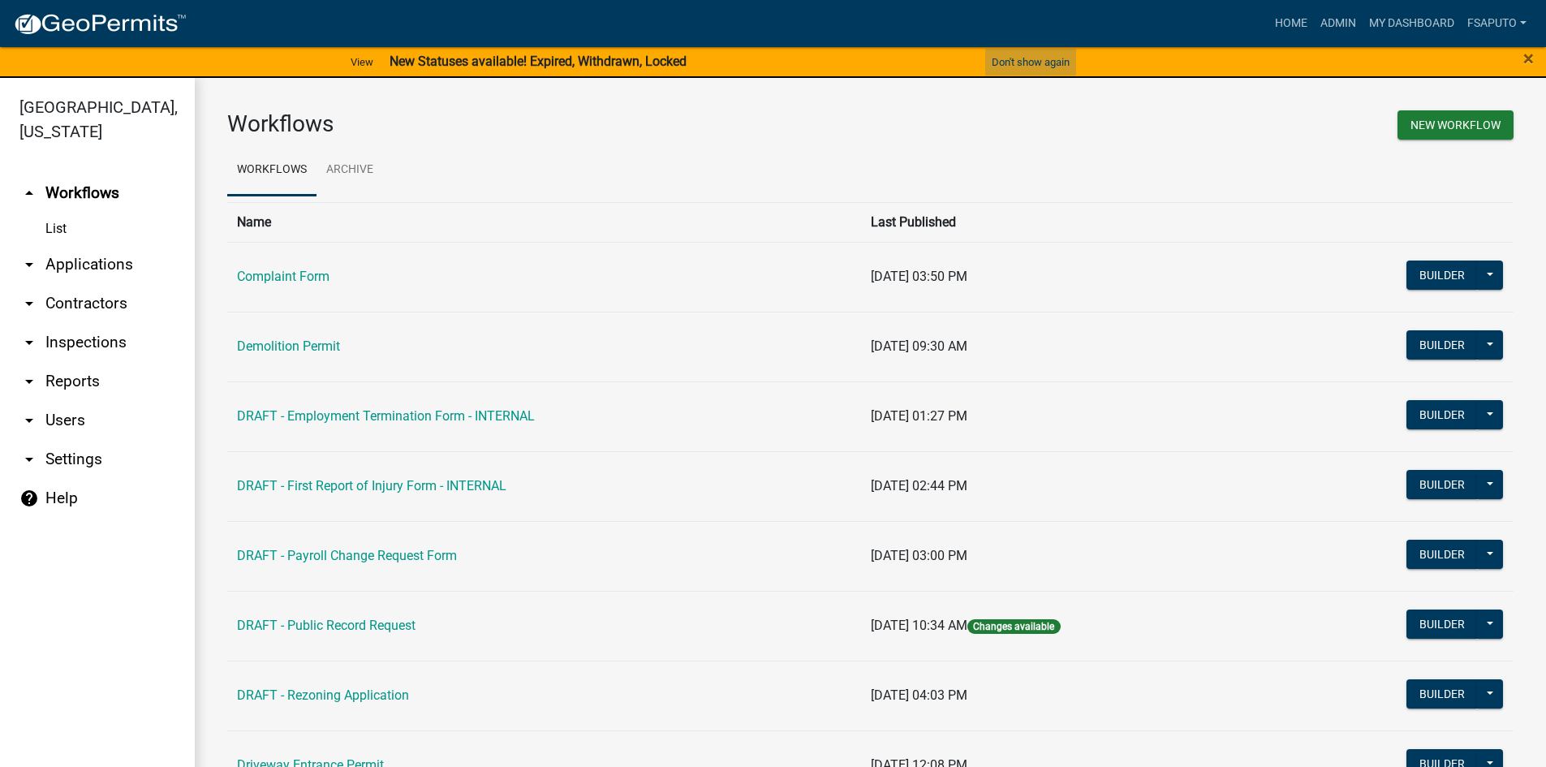
click at [1056, 60] on button "Don't show again" at bounding box center [1030, 62] width 91 height 27
